Goal: Task Accomplishment & Management: Use online tool/utility

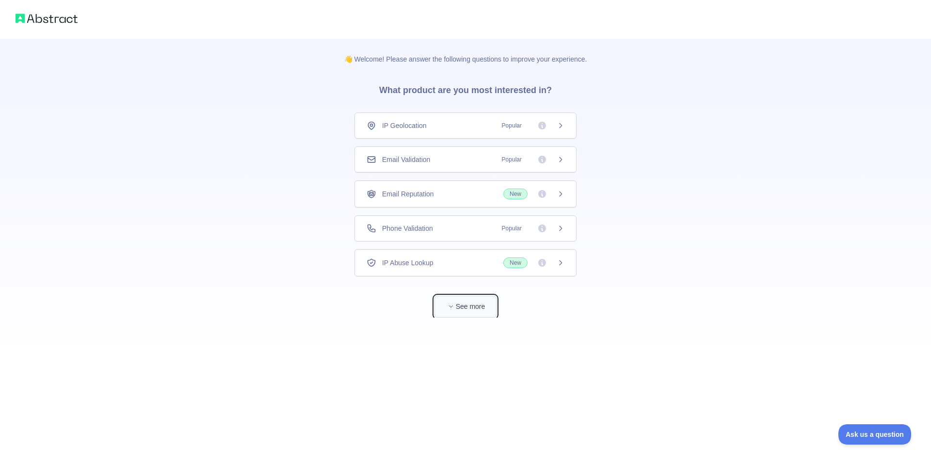
click at [475, 308] on button "See more" at bounding box center [465, 307] width 62 height 22
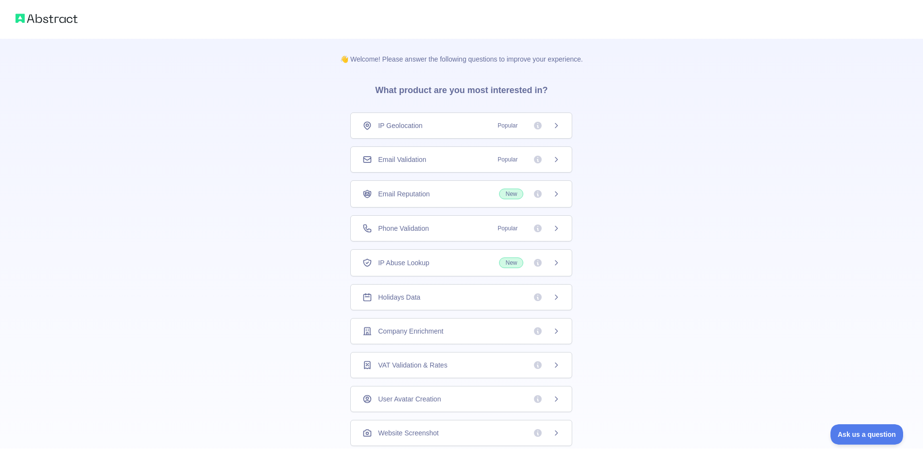
scroll to position [38, 0]
click at [456, 109] on h3 "What product are you most interested in?" at bounding box center [462, 88] width 204 height 48
click at [454, 120] on div "Email Validation Popular" at bounding box center [462, 122] width 198 height 10
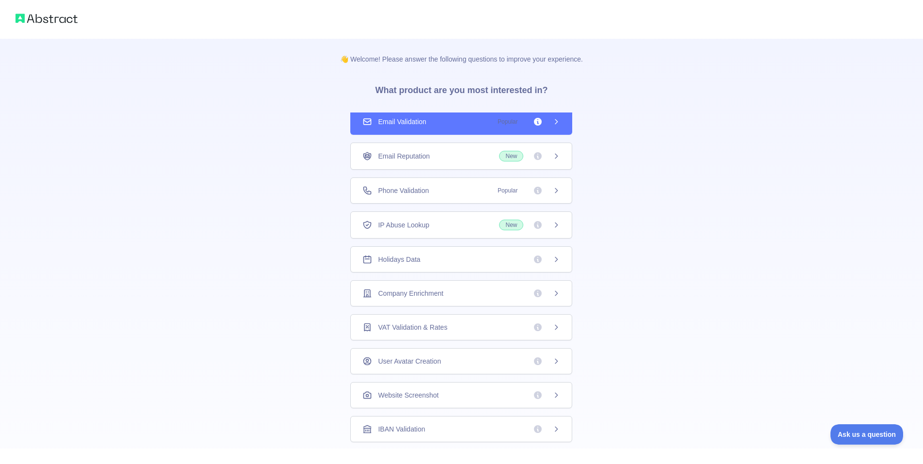
click at [457, 159] on div "Email Reputation New" at bounding box center [462, 156] width 198 height 11
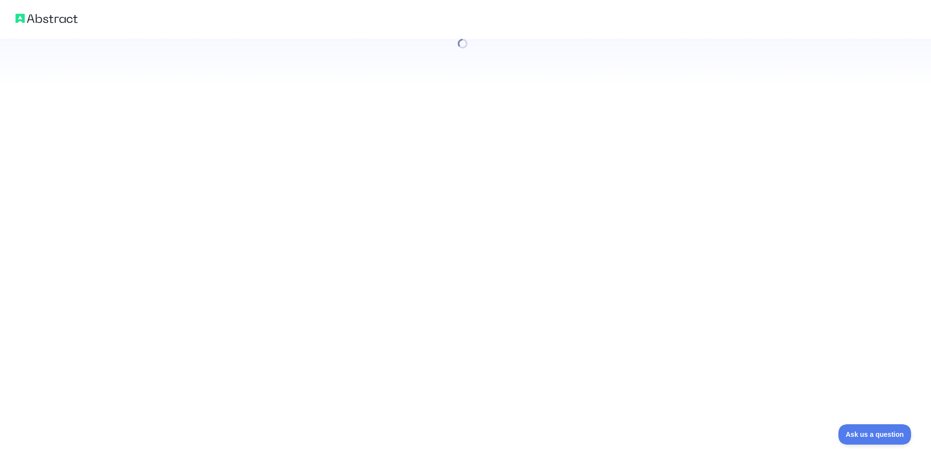
click at [454, 181] on div at bounding box center [465, 232] width 931 height 464
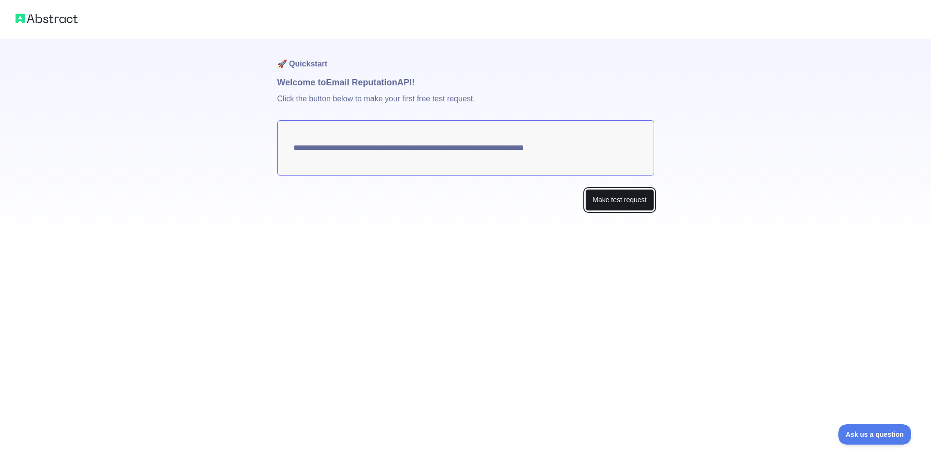
click at [636, 202] on button "Make test request" at bounding box center [619, 200] width 68 height 22
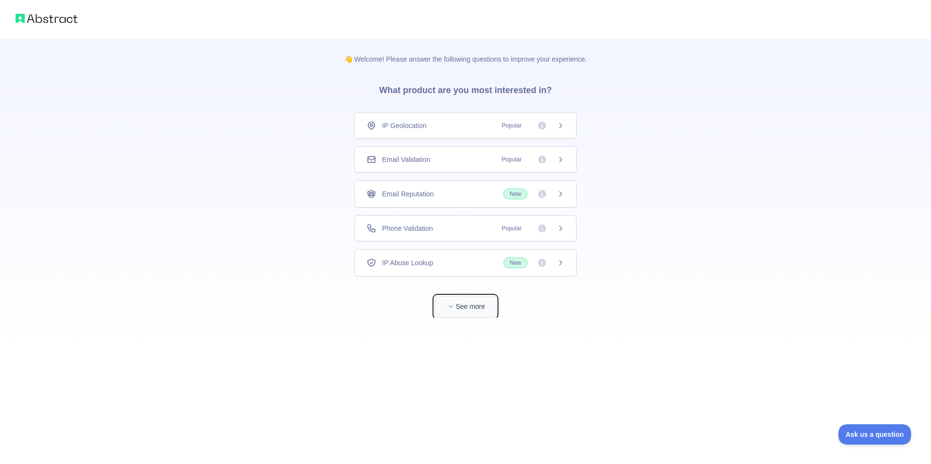
click at [467, 301] on button "See more" at bounding box center [465, 307] width 62 height 22
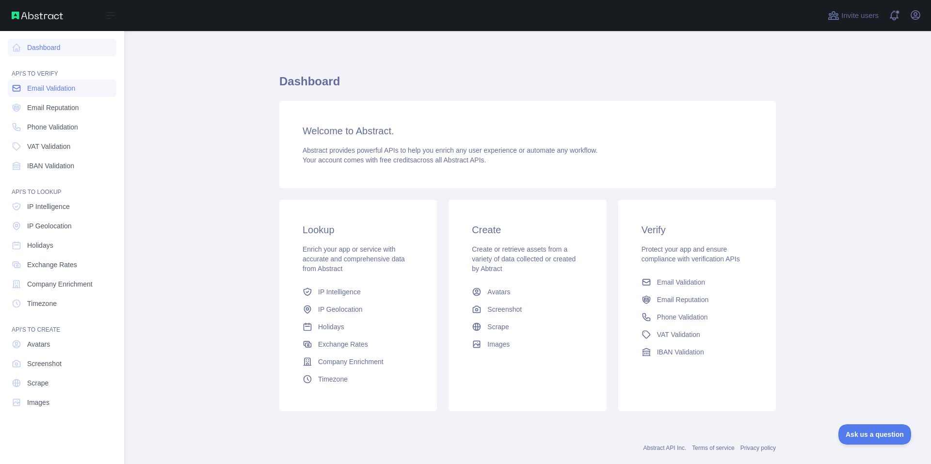
click at [93, 92] on link "Email Validation" at bounding box center [62, 87] width 109 height 17
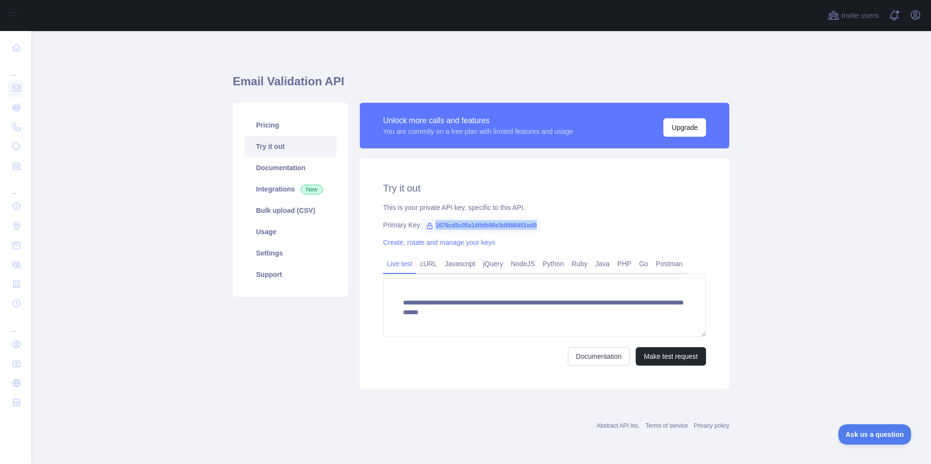
drag, startPoint x: 533, startPoint y: 226, endPoint x: 430, endPoint y: 228, distance: 103.3
click at [430, 228] on span "1676cd5c05a14ffdb98e3df888451ed0" at bounding box center [481, 225] width 119 height 15
copy span "1676cd5c05a14ffdb98e3df888451ed0"
